Goal: Information Seeking & Learning: Compare options

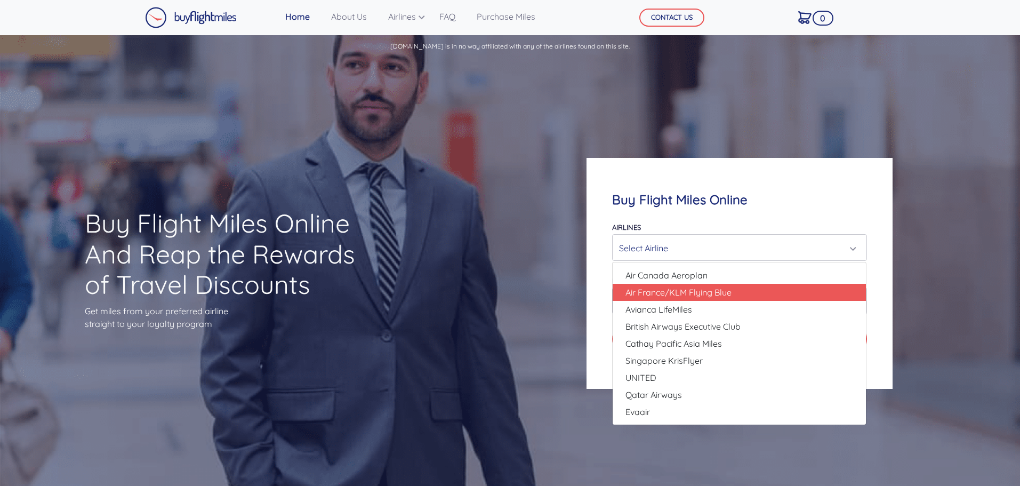
click at [779, 286] on link "Air France/KLM Flying Blue" at bounding box center [738, 292] width 253 height 17
select select "Air France/KLM Flying Blue"
type input "49000"
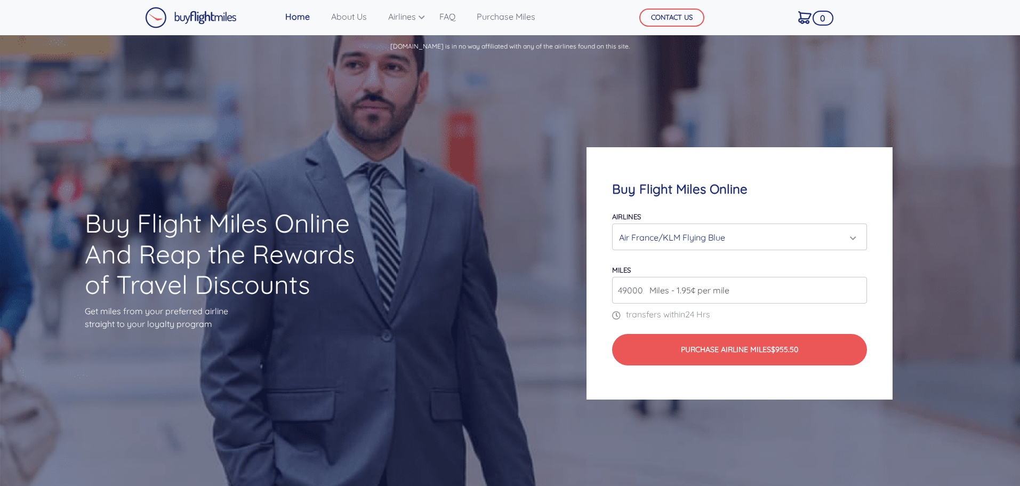
click at [775, 239] on div "Air France/KLM Flying Blue" at bounding box center [736, 237] width 234 height 20
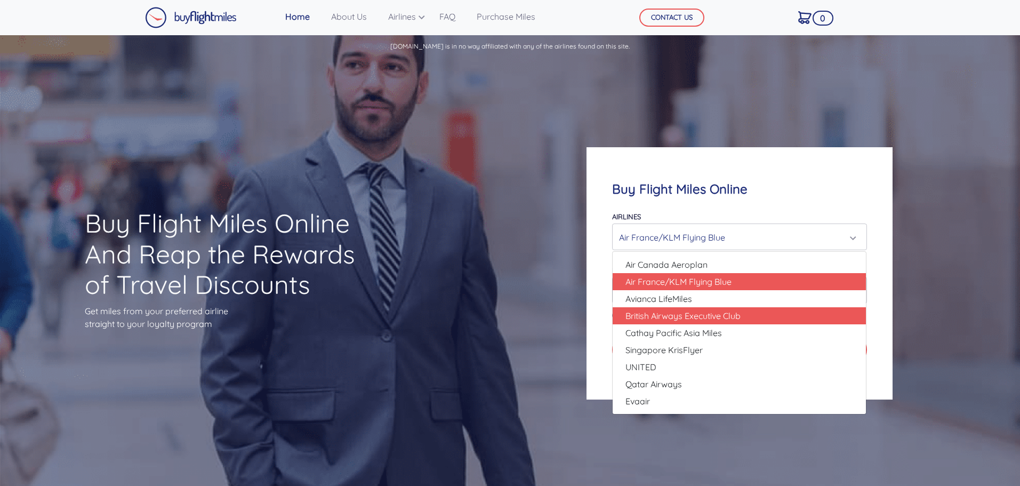
click at [723, 318] on span "British Airways Executive Club" at bounding box center [682, 315] width 115 height 13
select select "British Airways Executive Club"
type input "80000"
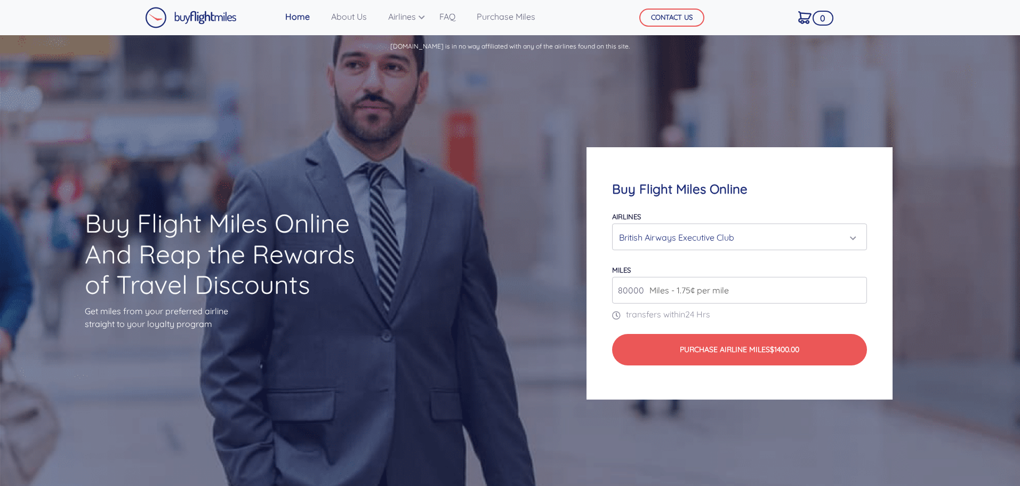
click at [727, 295] on span "Miles - 1.75¢ per mile" at bounding box center [686, 290] width 85 height 13
click at [758, 290] on input "80000" at bounding box center [739, 290] width 254 height 27
click at [832, 238] on div "British Airways Executive Club" at bounding box center [736, 237] width 234 height 20
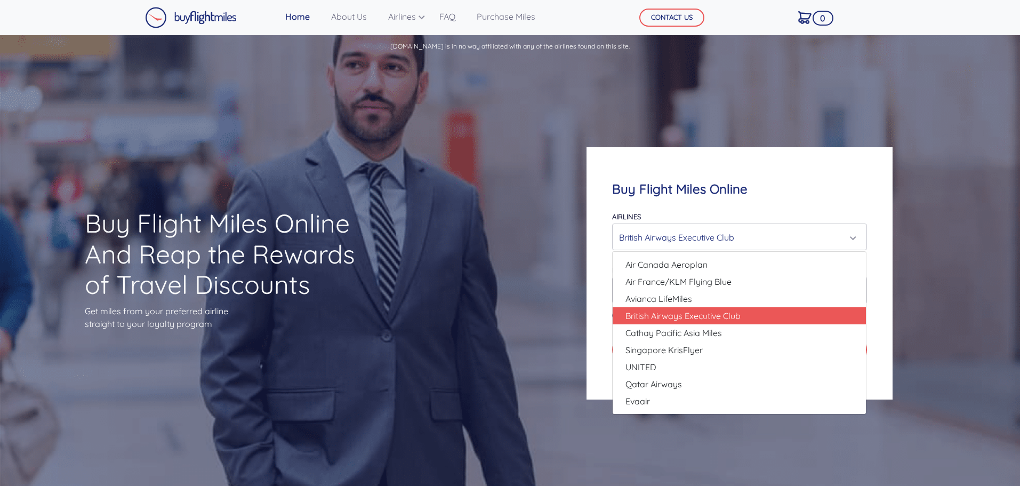
click at [706, 96] on div "Buy Flight Miles Online Airlines Air Canada Aeroplan Air France/KLM Flying Blue…" at bounding box center [739, 273] width 408 height 354
